Goal: Check status: Check status

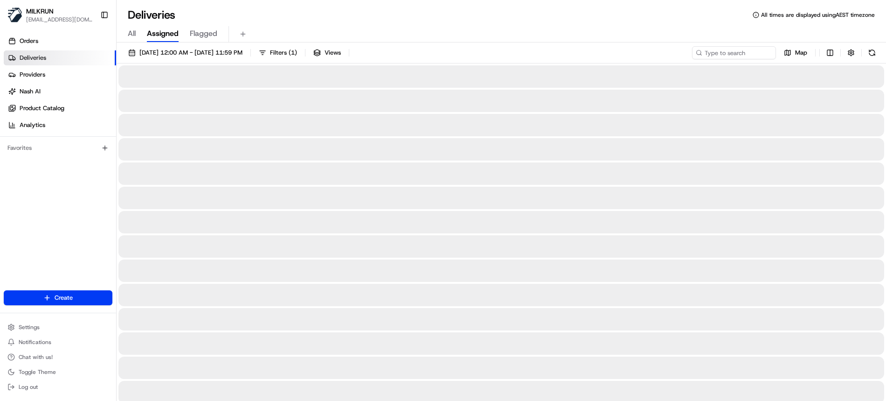
click at [135, 34] on span "All" at bounding box center [132, 33] width 8 height 11
click at [718, 53] on input at bounding box center [720, 52] width 112 height 13
paste input "ba58223d-ddf8-4e8e-81a4-efb9cdf440b7"
type input "ba58223d-ddf8-4e8e-81a4-efb9cdf440b7"
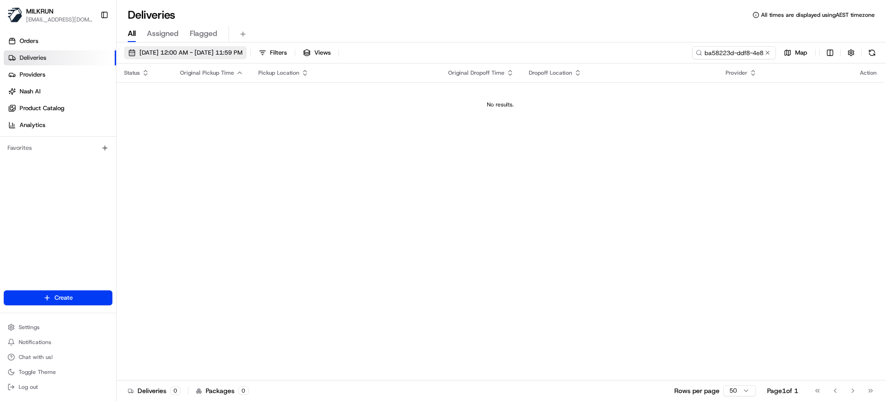
click at [169, 49] on span "[DATE] 12:00 AM - [DATE] 11:59 PM" at bounding box center [190, 53] width 103 height 8
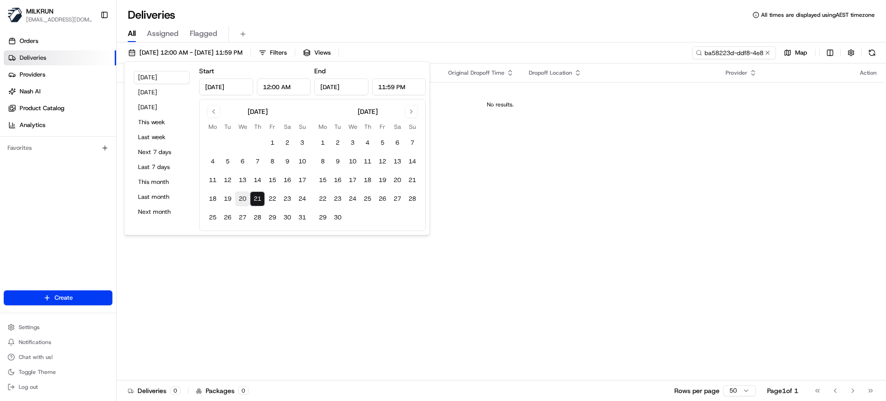
click at [249, 194] on button "20" at bounding box center [242, 198] width 15 height 15
type input "[DATE]"
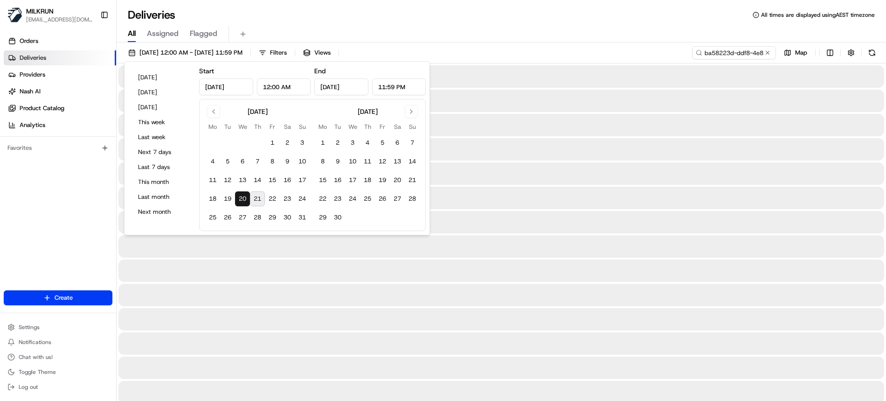
click at [579, 19] on div "Deliveries All times are displayed using AEST timezone" at bounding box center [502, 14] width 770 height 15
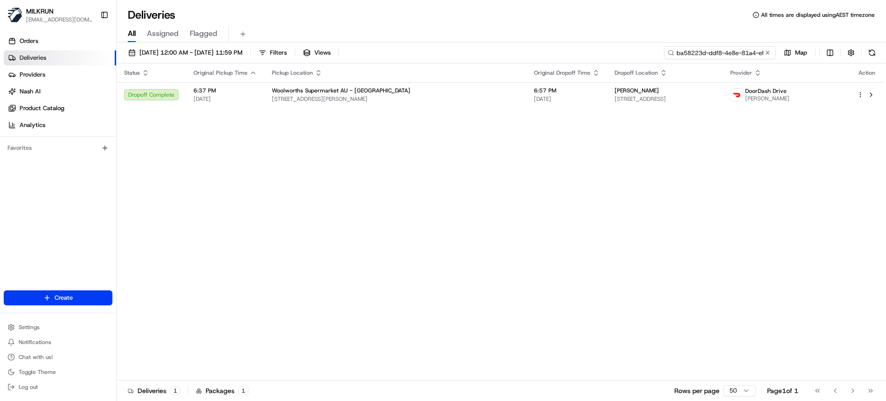
click at [715, 51] on input "ba58223d-ddf8-4e8e-81a4-efb9cdf440b7" at bounding box center [720, 52] width 112 height 13
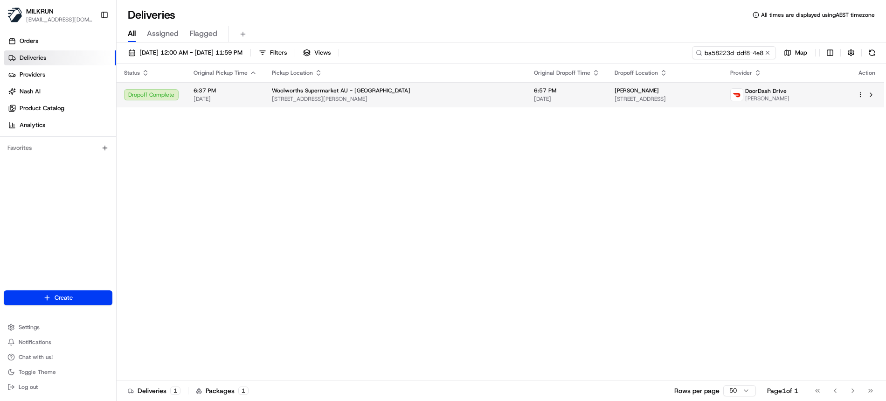
click at [334, 94] on div "Woolworths Supermarket AU - [GEOGRAPHIC_DATA] [STREET_ADDRESS][PERSON_NAME]" at bounding box center [395, 95] width 247 height 16
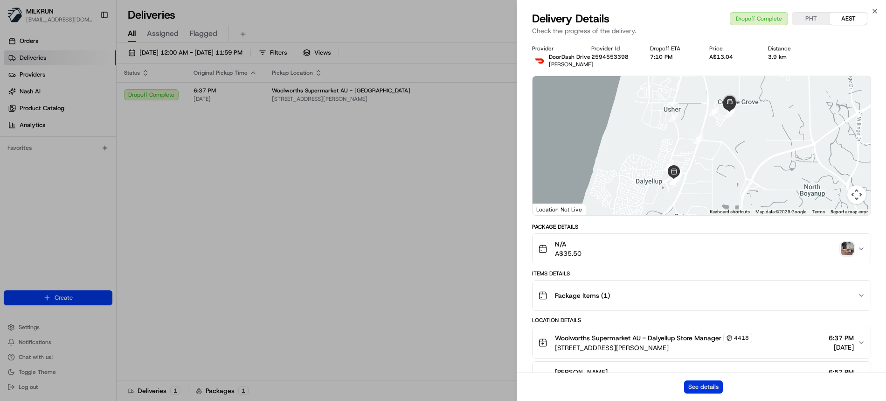
click at [707, 384] on button "See details" at bounding box center [703, 386] width 39 height 13
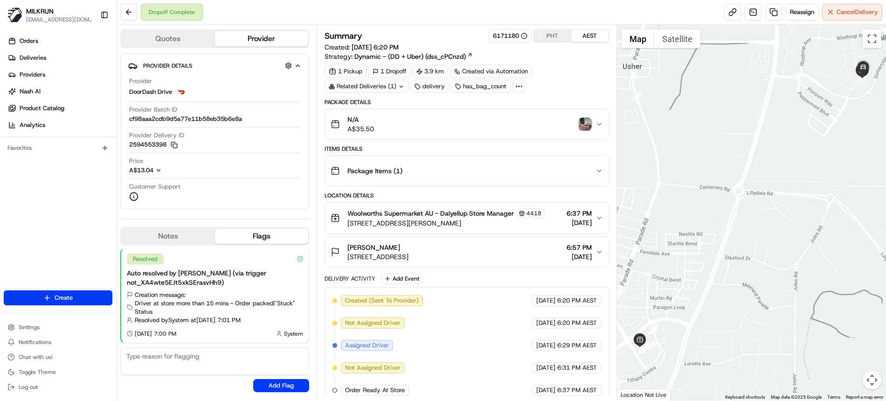
click at [585, 122] on img "button" at bounding box center [585, 124] width 13 height 13
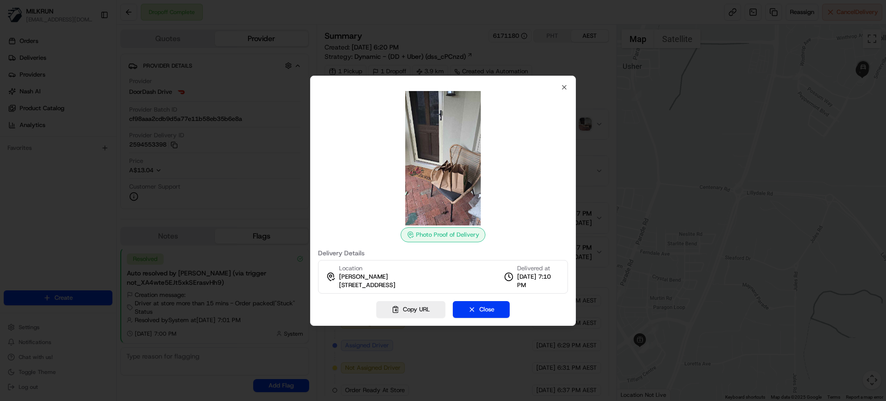
click at [459, 179] on img at bounding box center [443, 158] width 134 height 134
